Goal: Check status: Check status

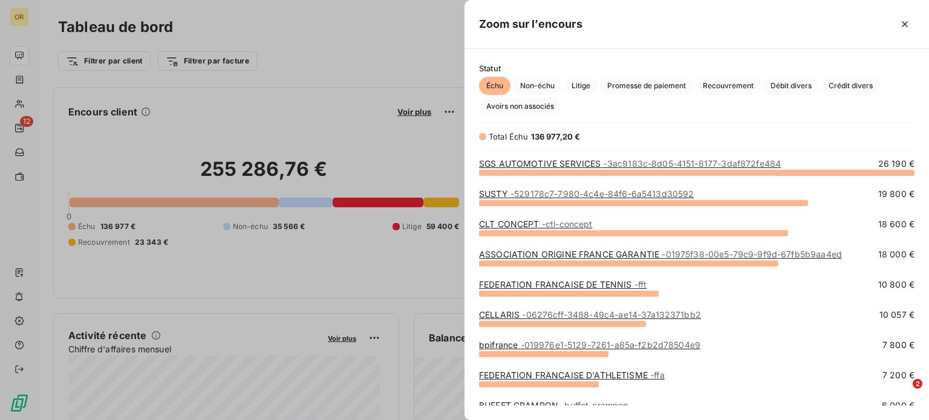
scroll to position [239, 455]
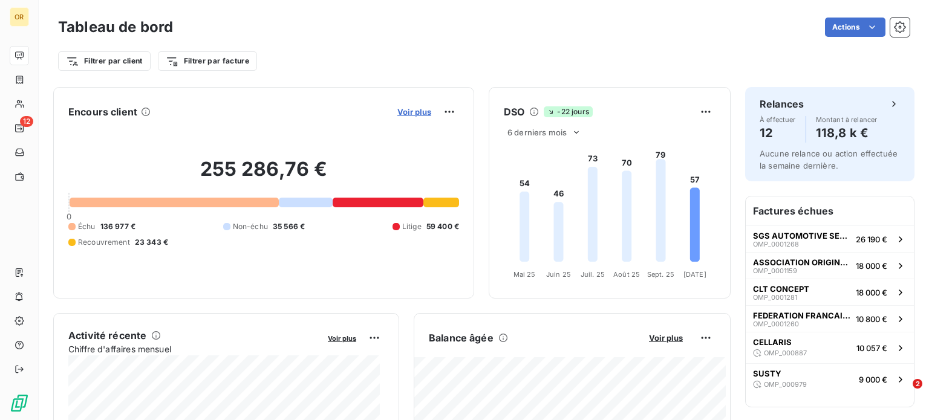
click at [411, 113] on span "Voir plus" at bounding box center [414, 112] width 34 height 10
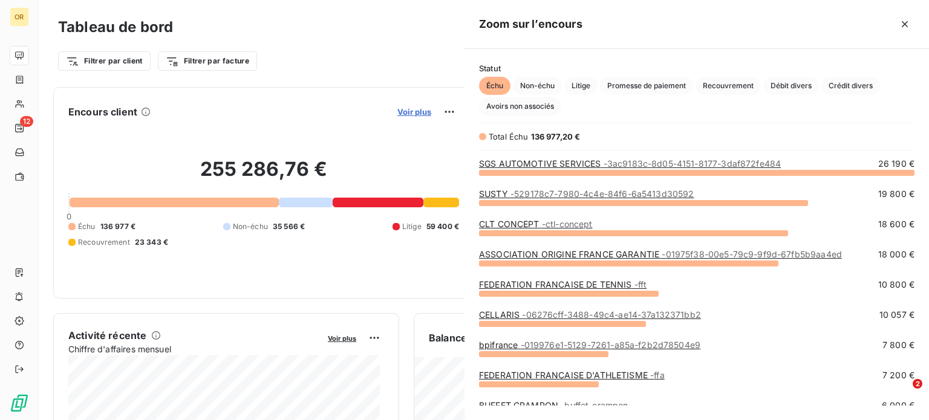
scroll to position [239, 455]
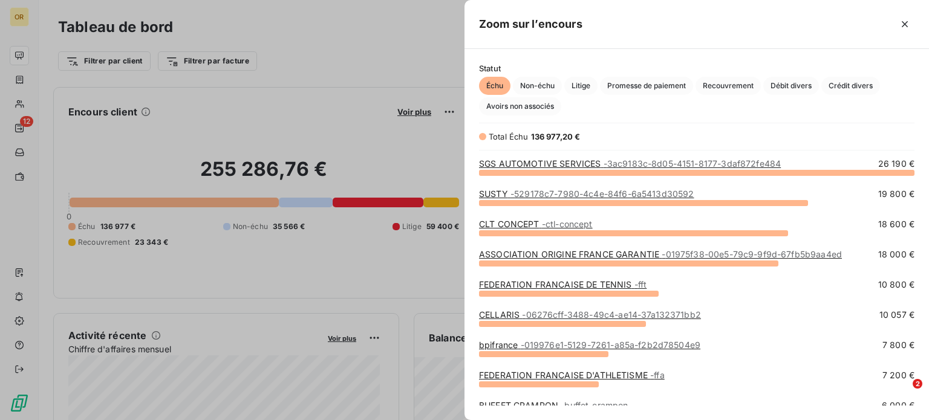
click at [612, 167] on span "- 3ac9183c-8d05-4151-8177-3daf872fe484" at bounding box center [693, 163] width 178 height 10
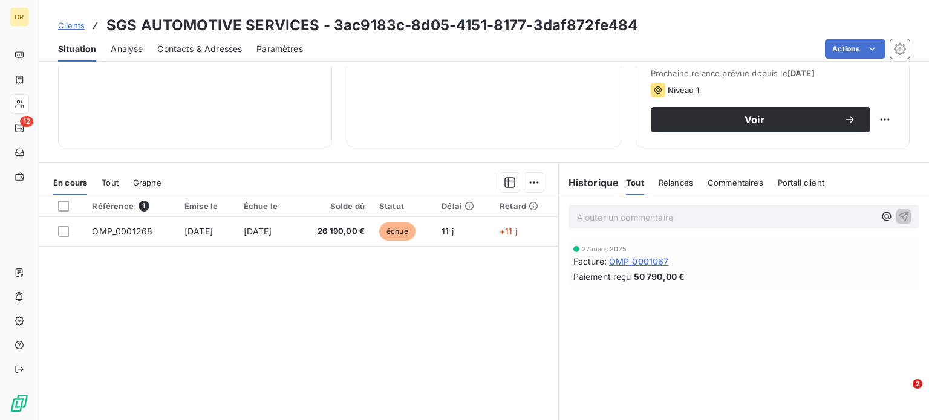
scroll to position [174, 0]
click at [541, 314] on div "Référence 1 Émise le Échue le Solde dû Statut Délai Retard OMP_0001268 [DATE] […" at bounding box center [299, 311] width 520 height 233
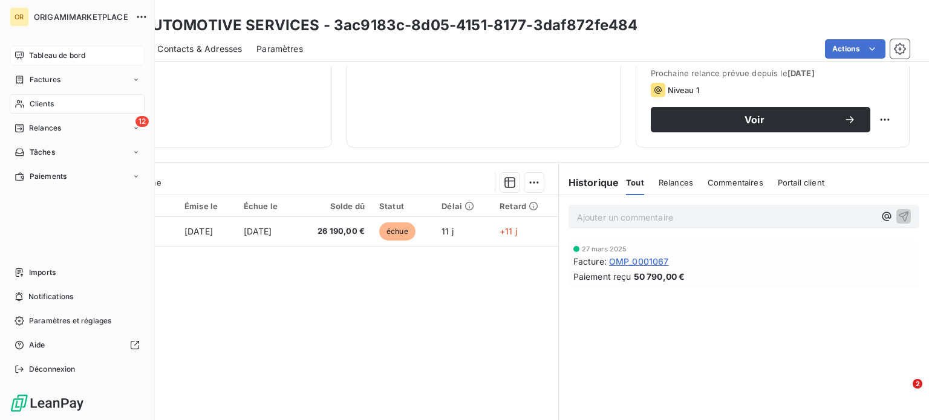
click at [73, 59] on span "Tableau de bord" at bounding box center [57, 55] width 56 height 11
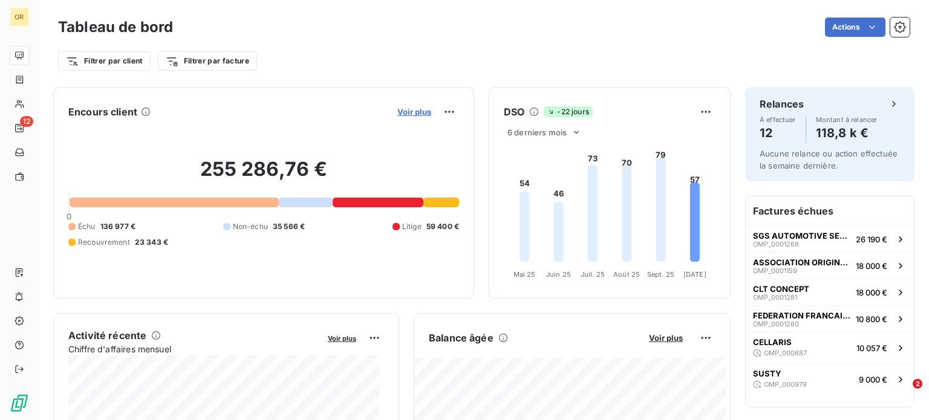
click at [407, 108] on span "Voir plus" at bounding box center [414, 112] width 34 height 10
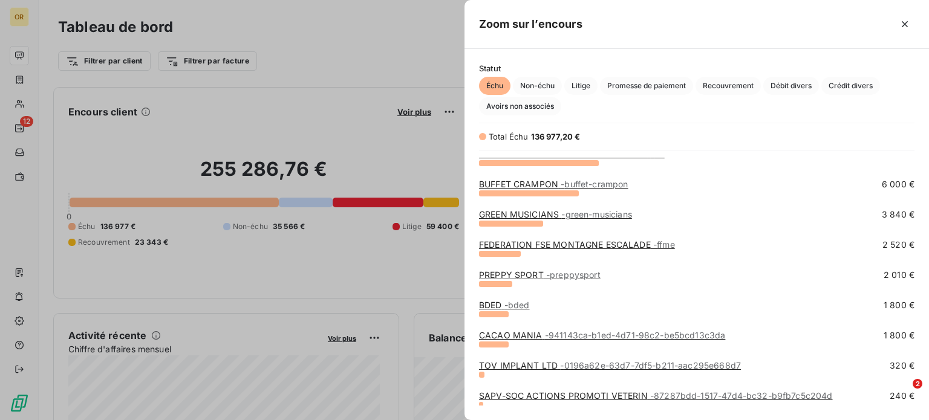
scroll to position [250, 0]
